Goal: Information Seeking & Learning: Learn about a topic

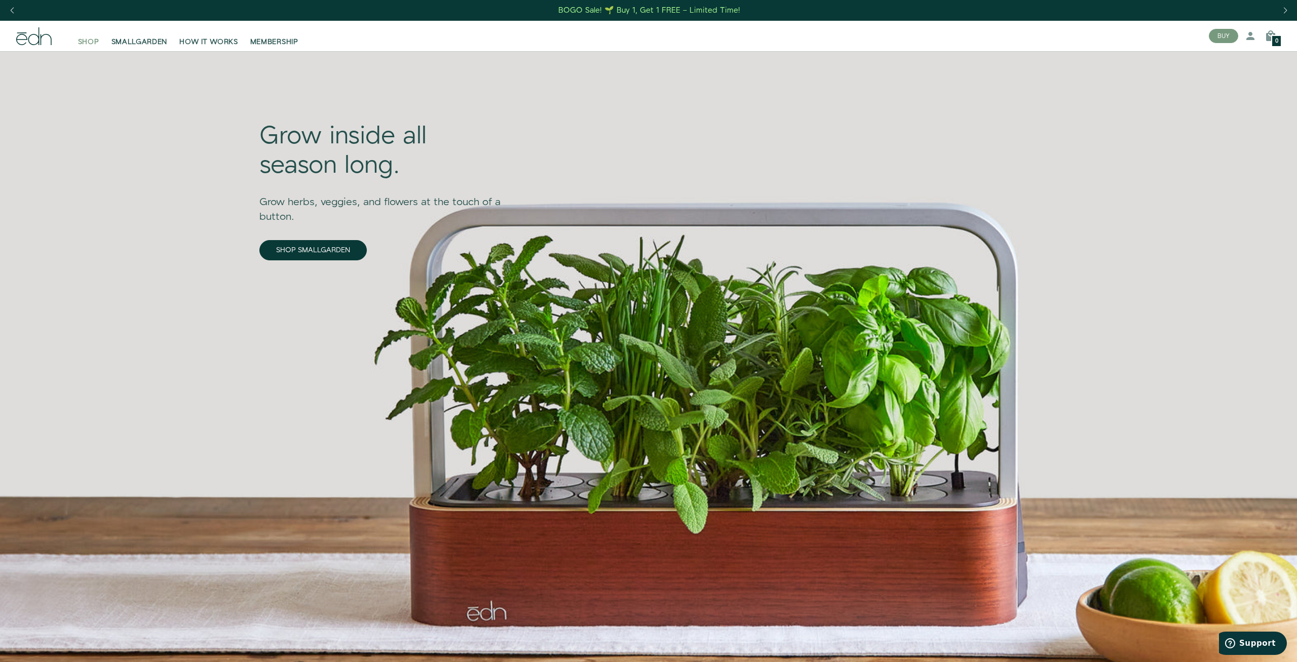
click at [89, 42] on span "SHOP" at bounding box center [88, 42] width 21 height 10
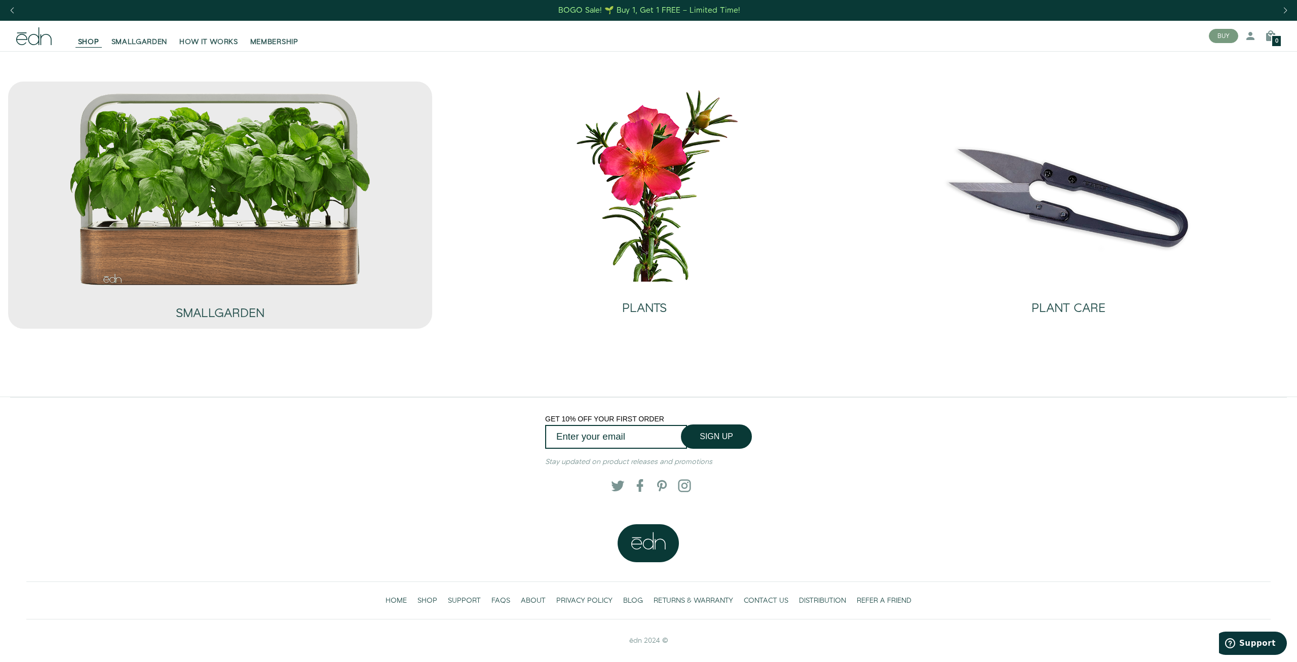
click at [220, 259] on img at bounding box center [220, 189] width 304 height 195
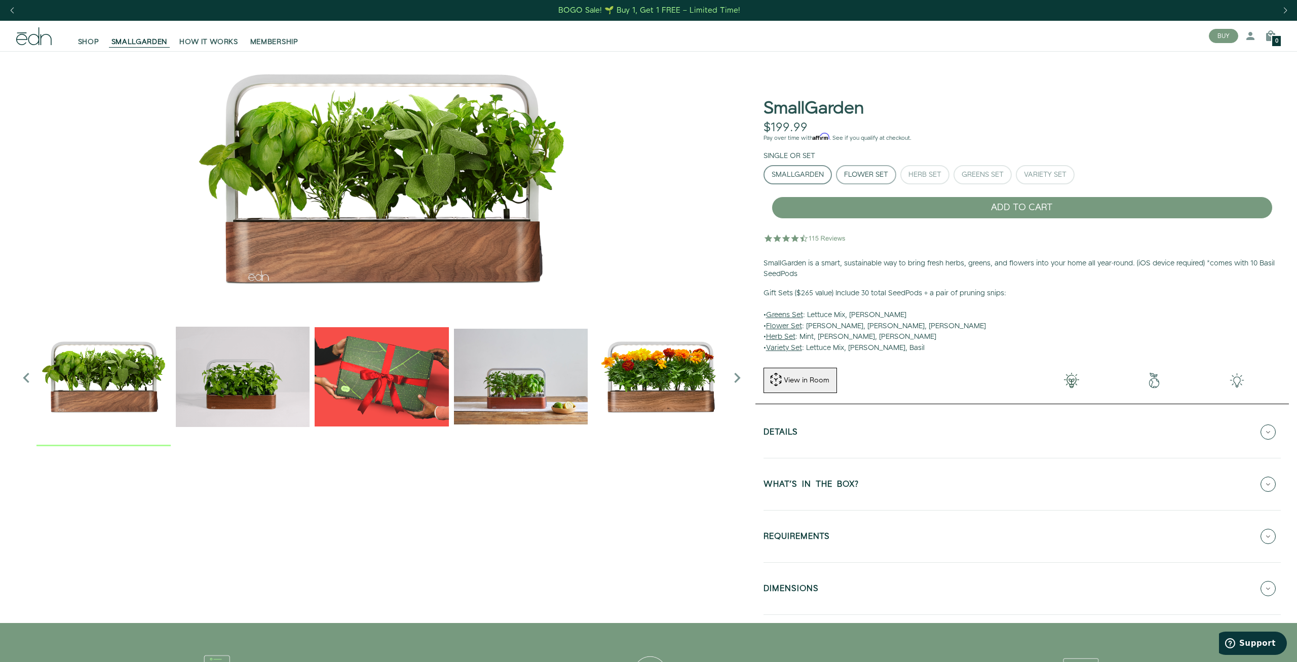
click at [885, 178] on div "Flower Set" at bounding box center [866, 174] width 44 height 7
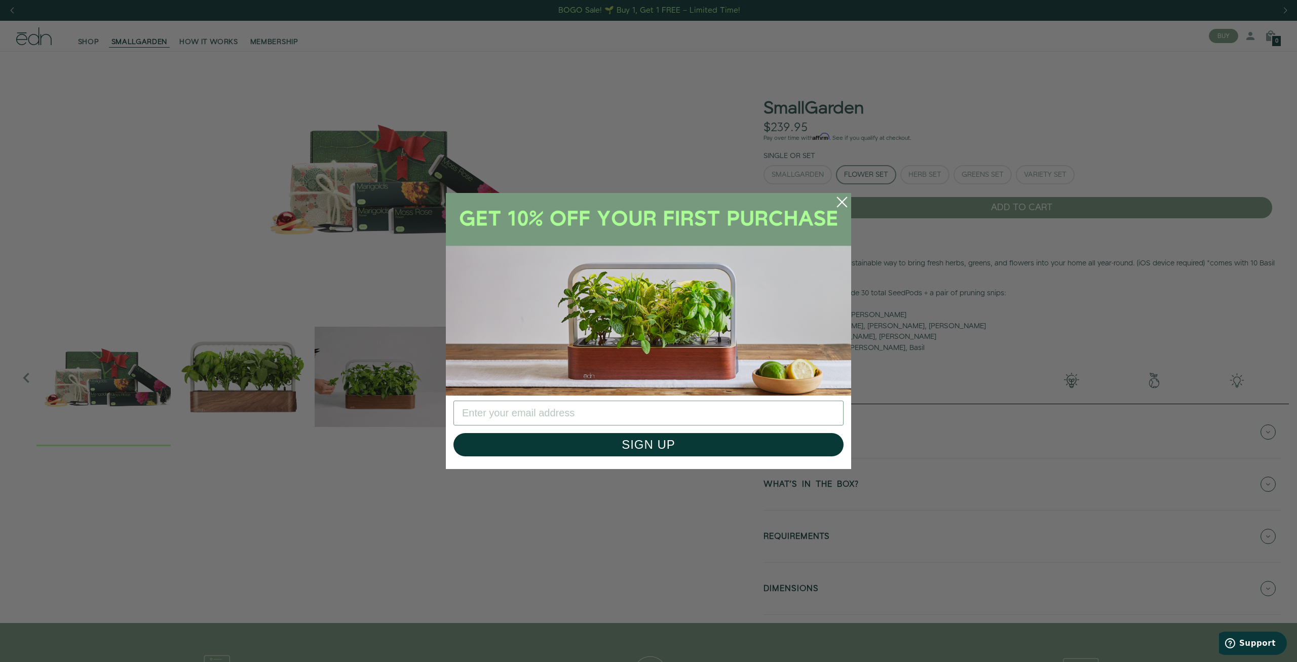
click at [841, 202] on icon "Close dialog" at bounding box center [841, 202] width 9 height 9
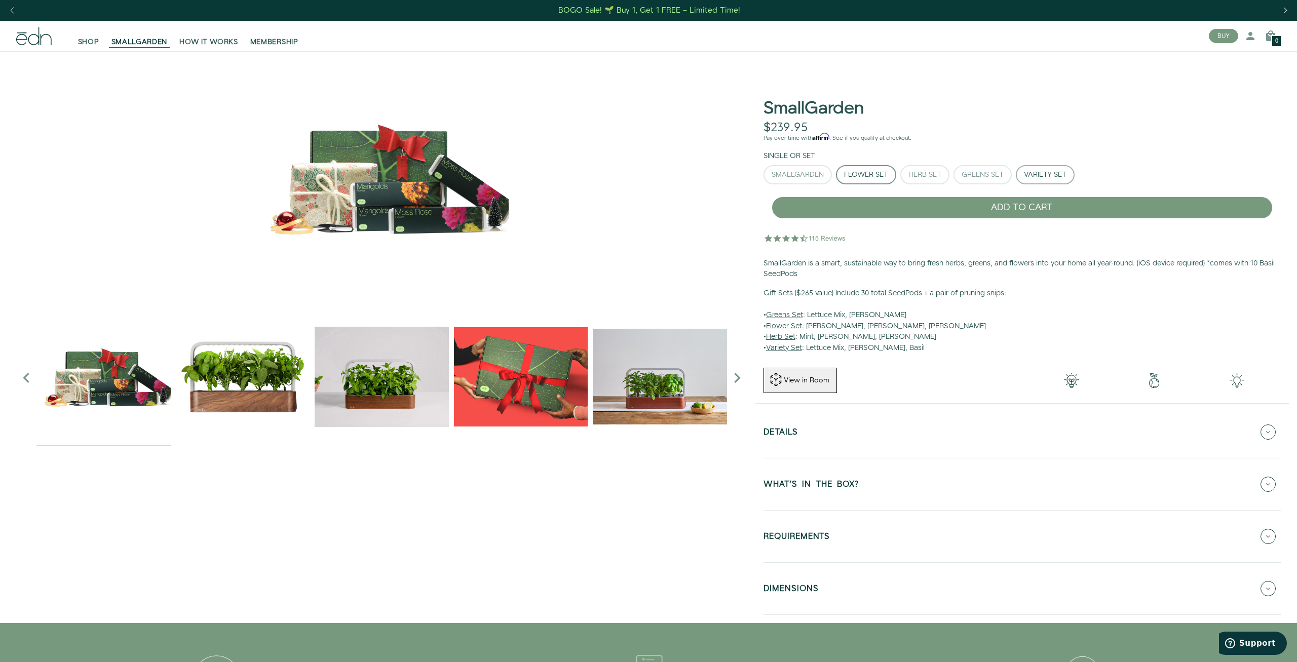
click at [1042, 172] on div "Variety Set" at bounding box center [1045, 174] width 43 height 7
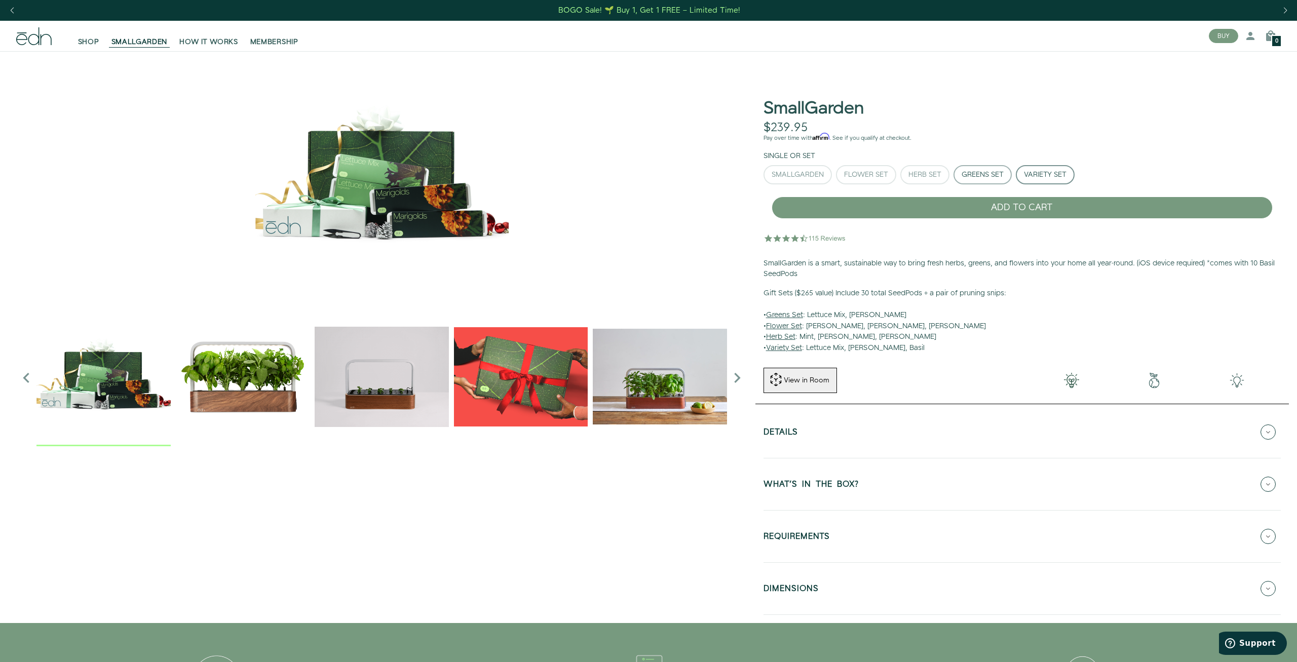
click at [996, 173] on div "Greens Set" at bounding box center [982, 174] width 42 height 7
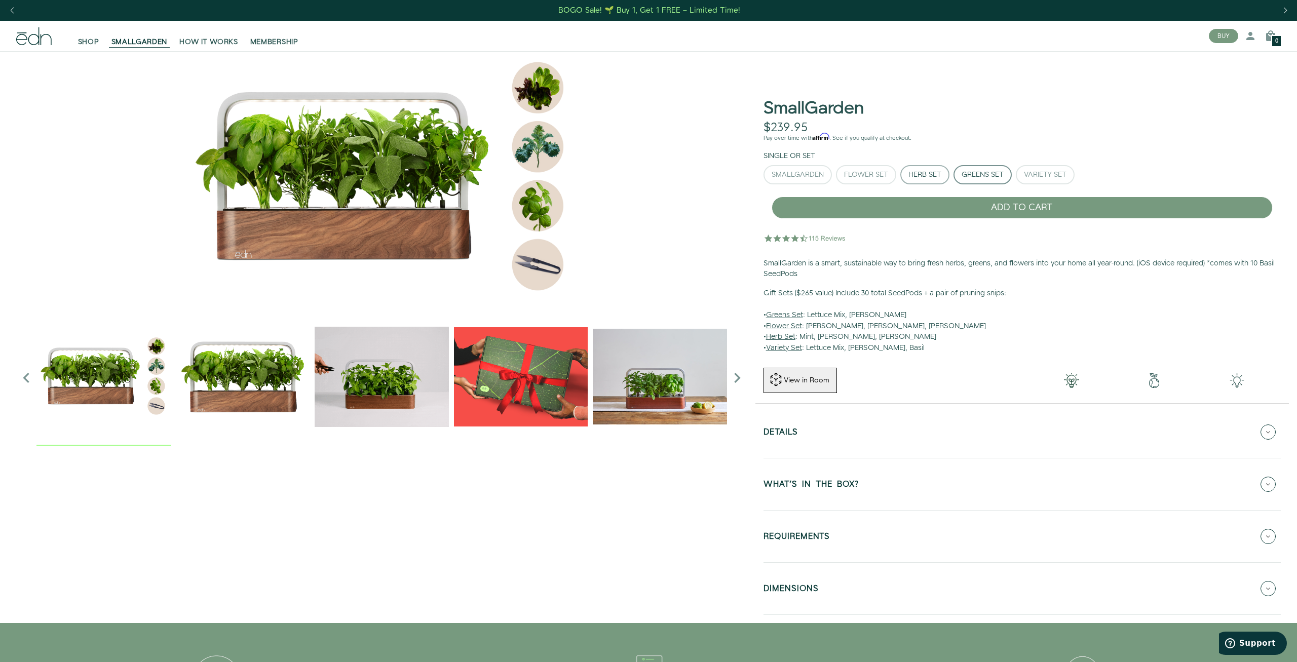
click at [926, 178] on div "Herb Set" at bounding box center [924, 174] width 33 height 7
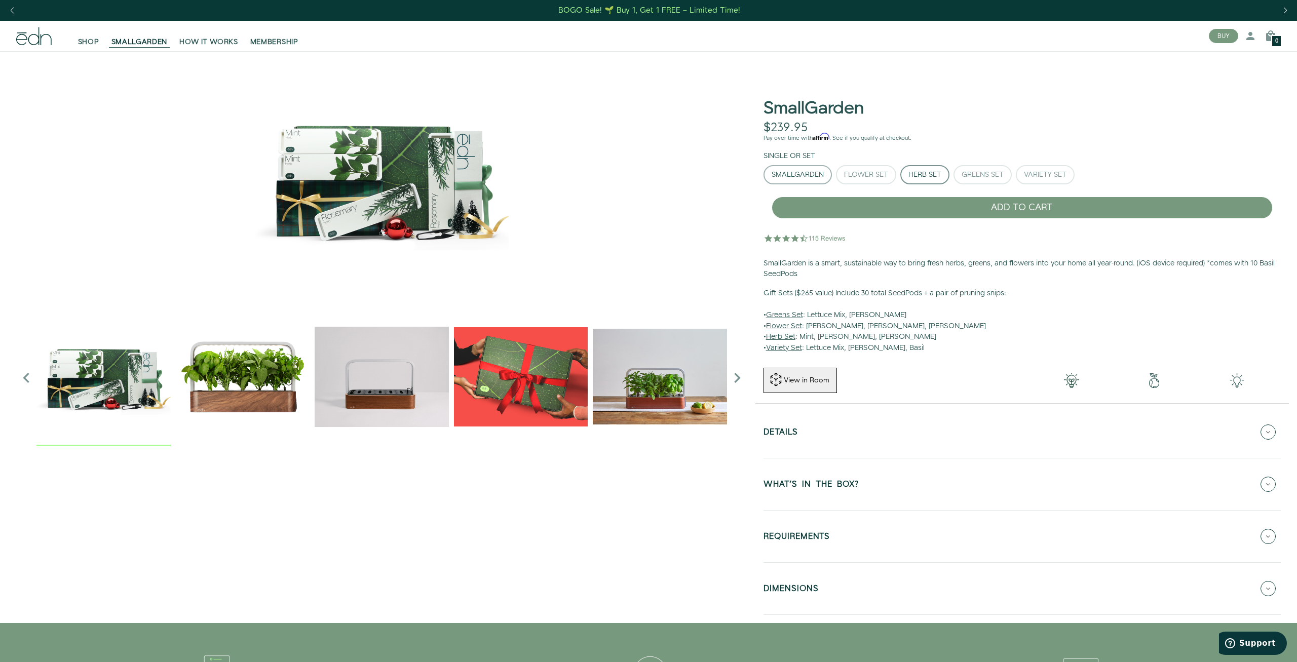
click at [806, 175] on div "SmallGarden" at bounding box center [797, 174] width 52 height 7
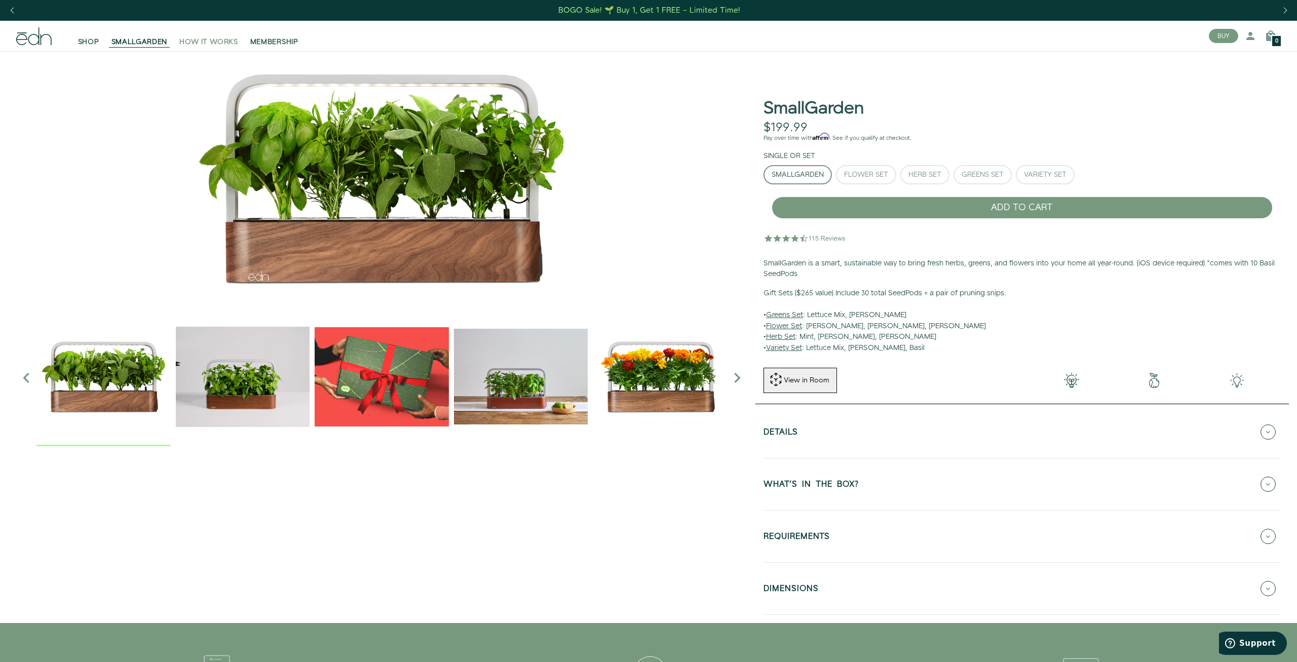
click at [218, 41] on span "HOW IT WORKS" at bounding box center [208, 42] width 58 height 10
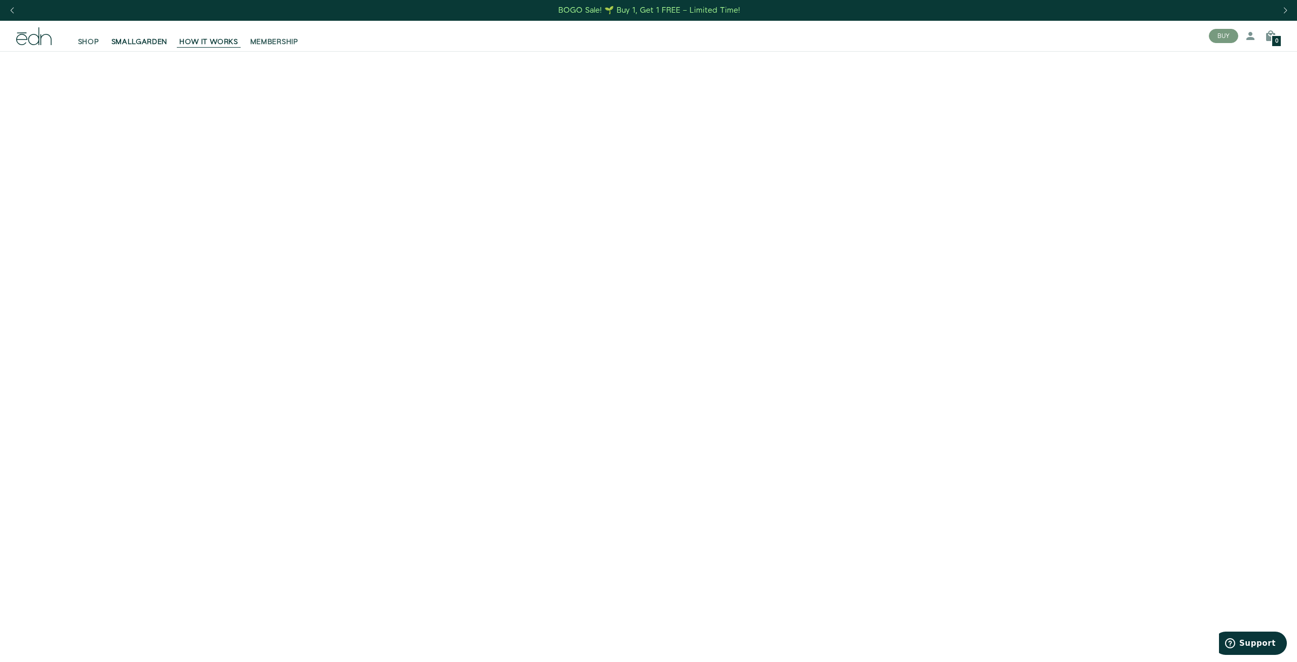
click at [146, 34] on link "SMALLGARDEN" at bounding box center [139, 36] width 68 height 22
click at [92, 43] on span "SHOP" at bounding box center [88, 42] width 21 height 10
click at [298, 44] on span "MEMBERSHIP" at bounding box center [274, 42] width 48 height 10
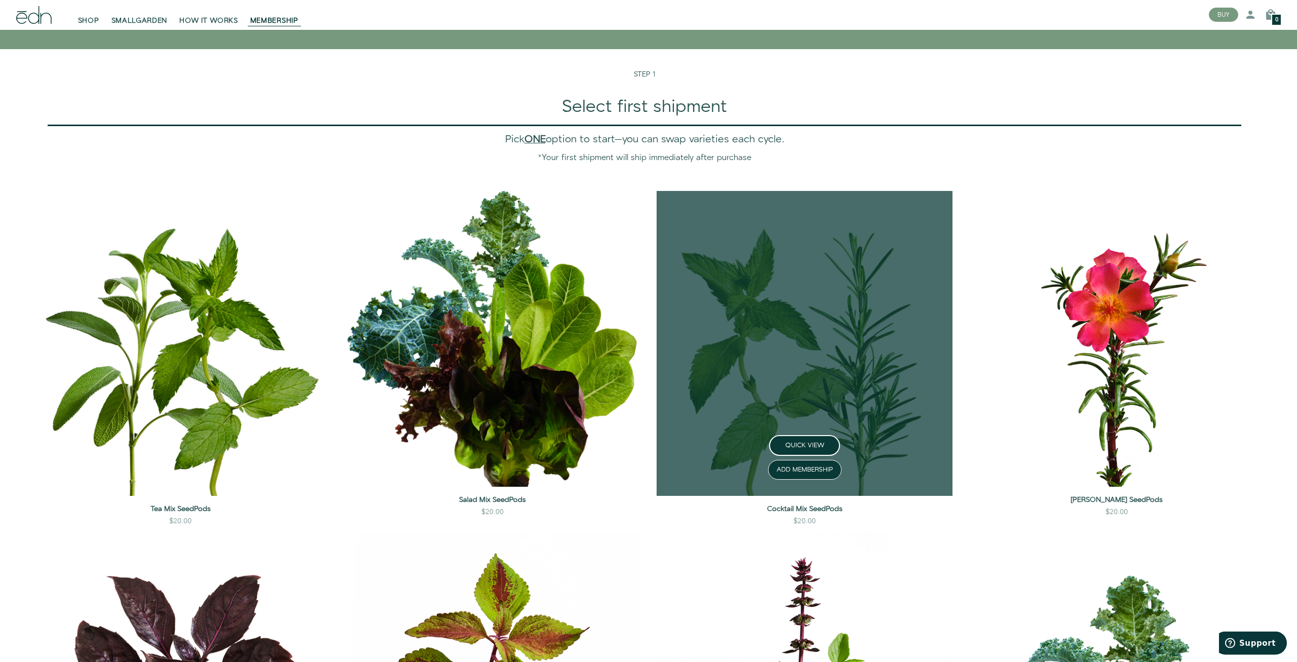
scroll to position [982, 0]
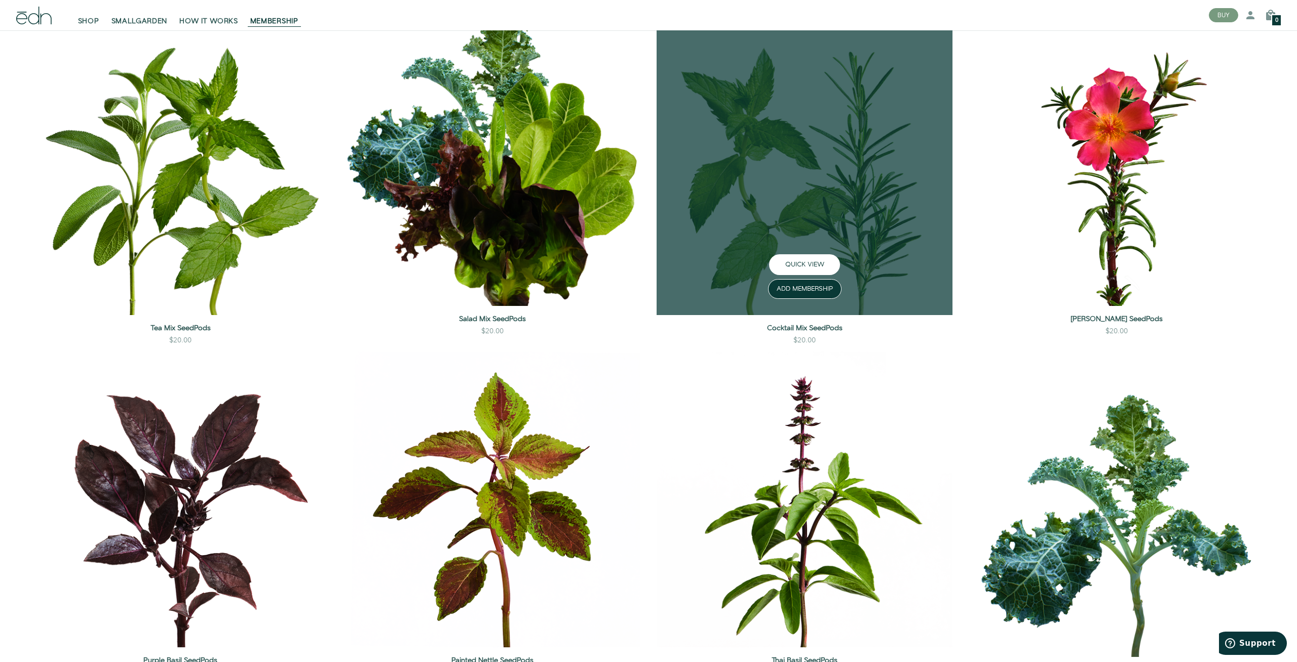
click at [806, 259] on button "QUICK VIEW" at bounding box center [804, 264] width 71 height 21
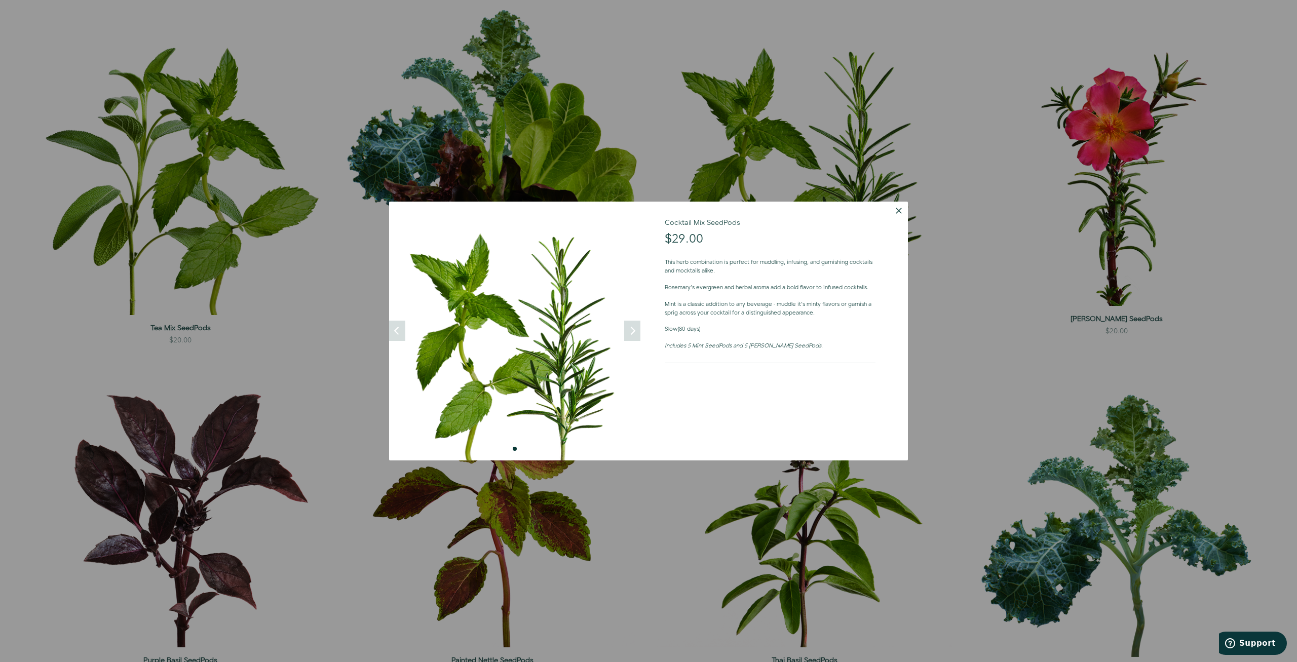
click at [922, 349] on div at bounding box center [648, 331] width 1297 height 662
